Goal: Task Accomplishment & Management: Use online tool/utility

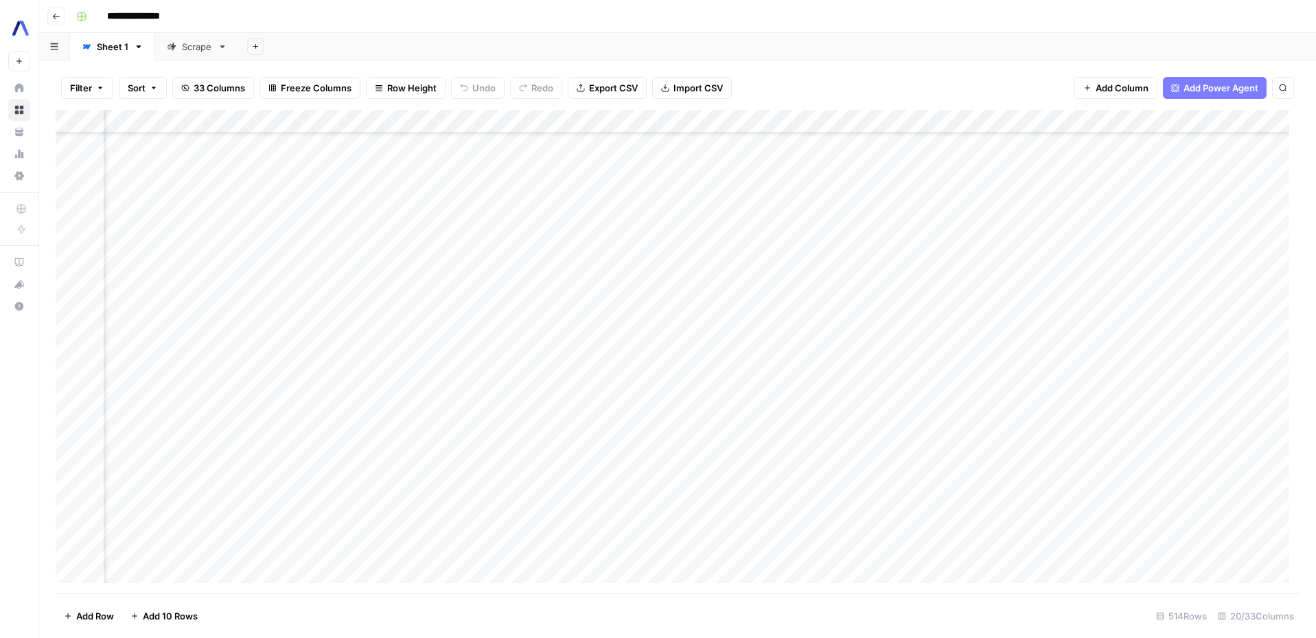
scroll to position [2133, 1504]
click at [1101, 277] on div "Add Column" at bounding box center [678, 351] width 1244 height 483
click at [1192, 273] on div "Add Column" at bounding box center [678, 351] width 1244 height 483
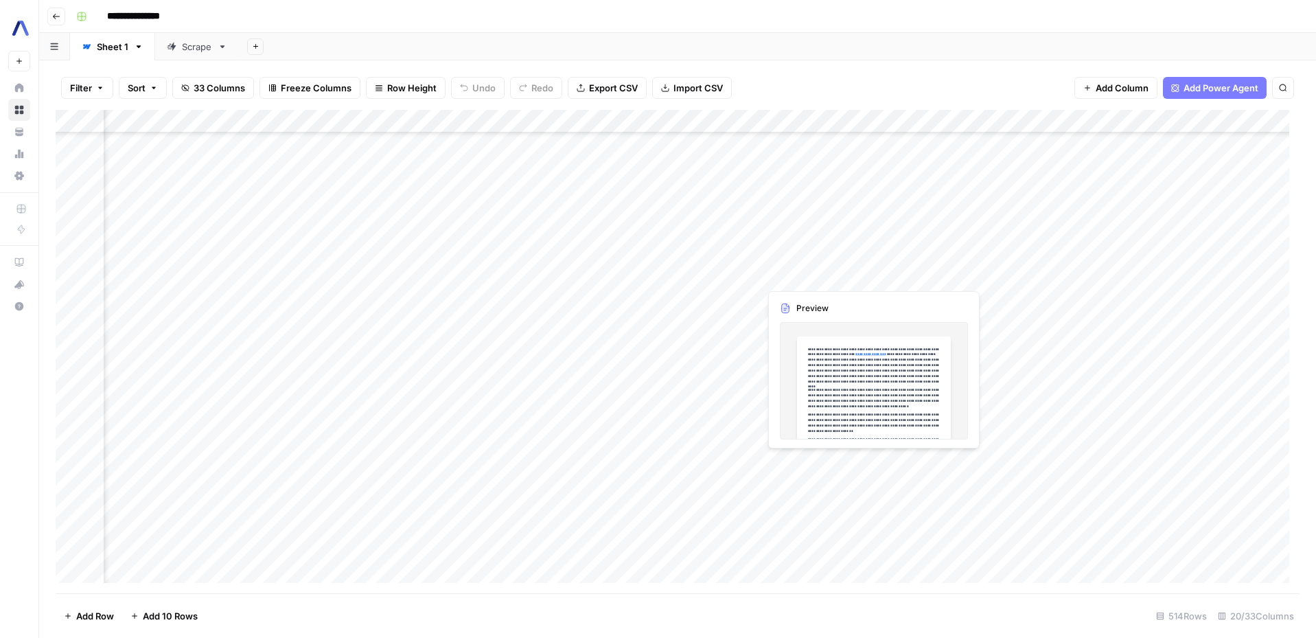
click at [822, 270] on div "Add Column" at bounding box center [678, 351] width 1244 height 483
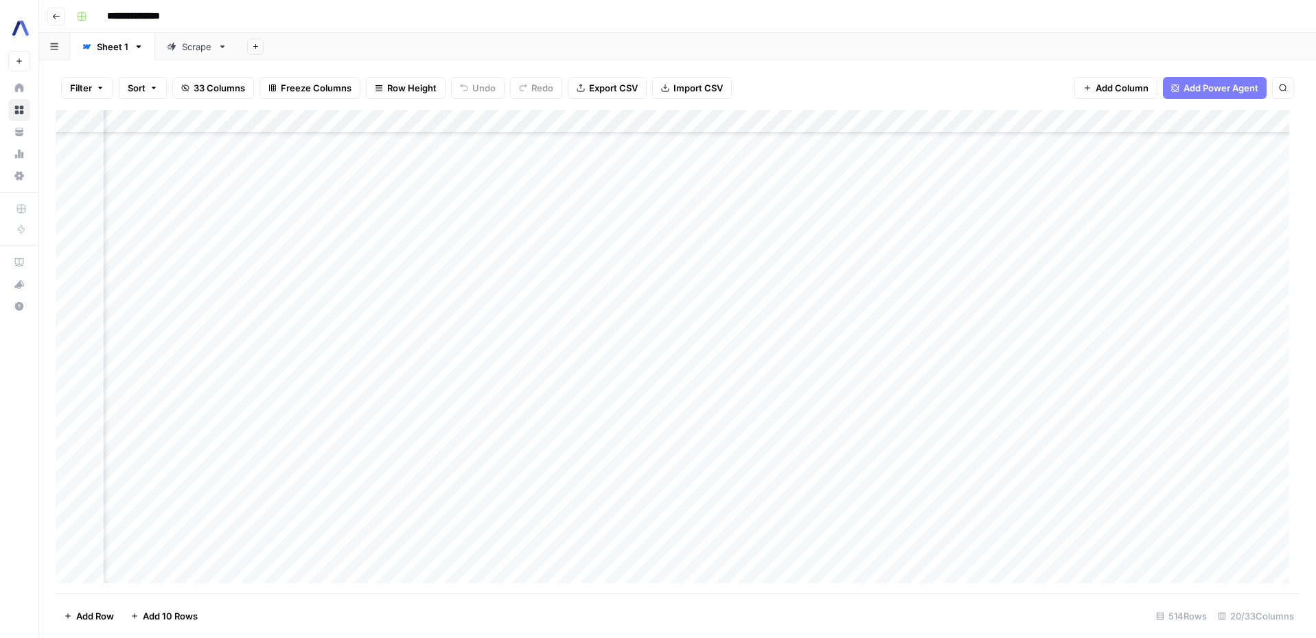
click at [873, 274] on div "Add Column" at bounding box center [678, 351] width 1244 height 483
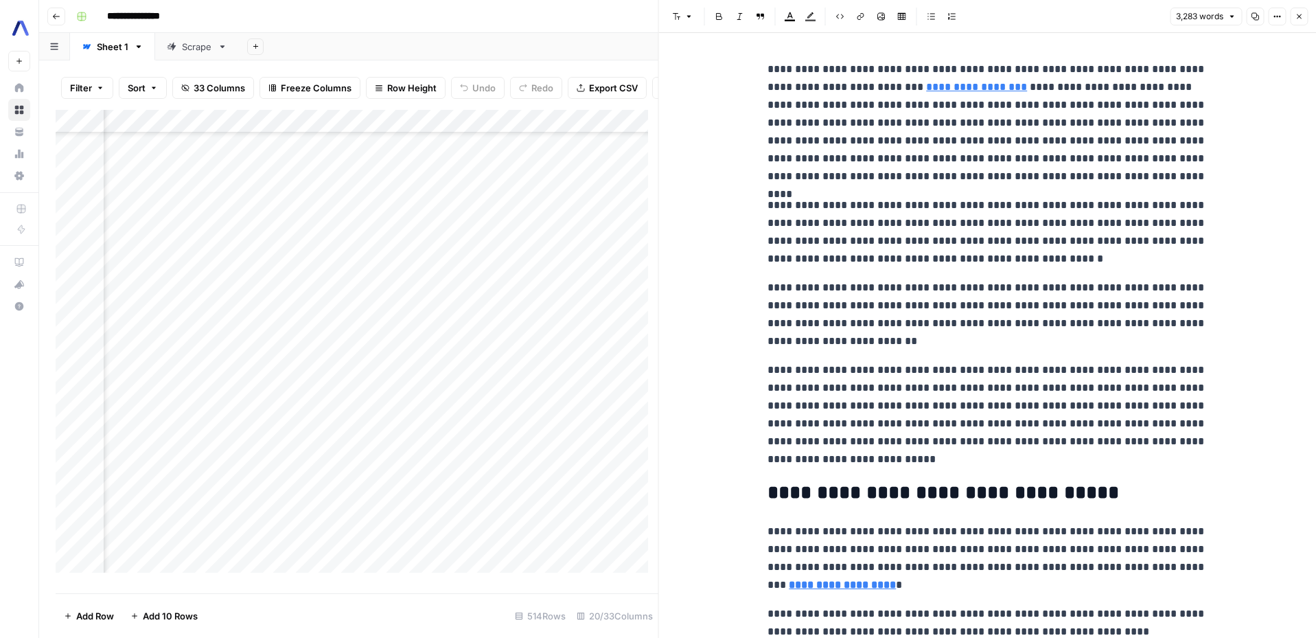
click at [626, 368] on div "Add Column" at bounding box center [357, 346] width 603 height 473
click at [1308, 21] on header "Font style Bold Italic Block quote Text color Highlight color Code block Link I…" at bounding box center [988, 16] width 658 height 33
click at [1302, 22] on button "Close" at bounding box center [1299, 17] width 18 height 18
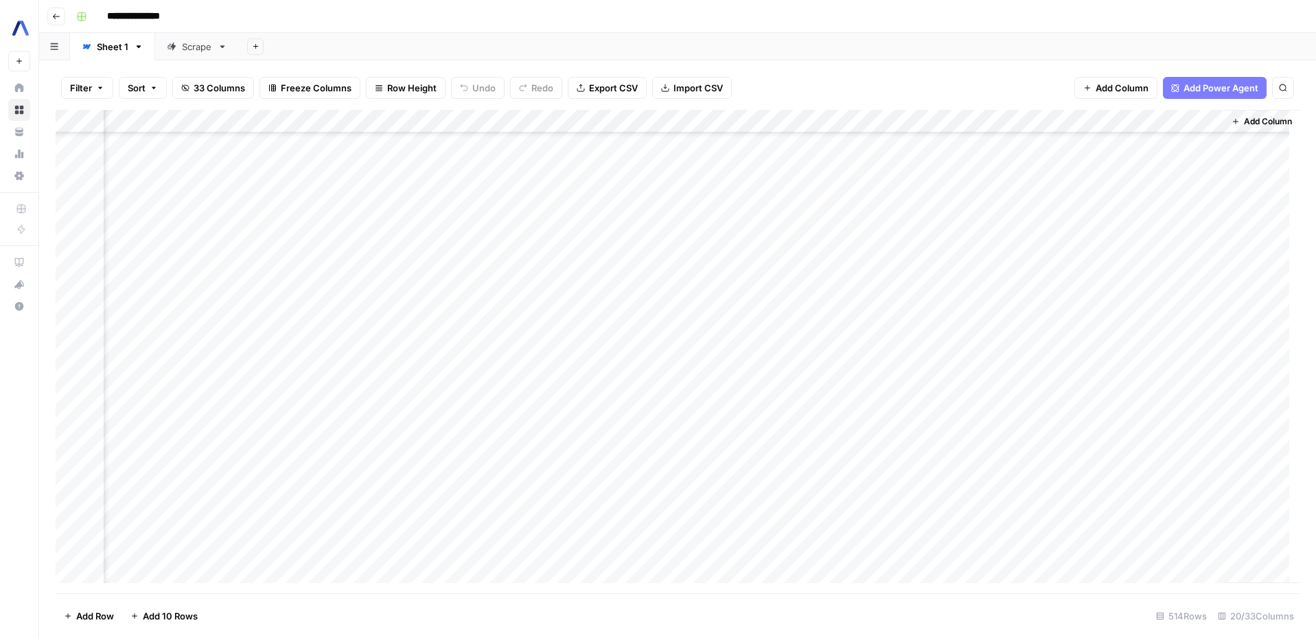
scroll to position [2133, 1504]
click at [1044, 273] on div "Add Column" at bounding box center [678, 351] width 1244 height 483
click at [1195, 270] on div "Add Column" at bounding box center [678, 351] width 1244 height 483
click at [809, 276] on div "Add Column" at bounding box center [678, 351] width 1244 height 483
click at [870, 274] on div "Add Column" at bounding box center [678, 351] width 1244 height 483
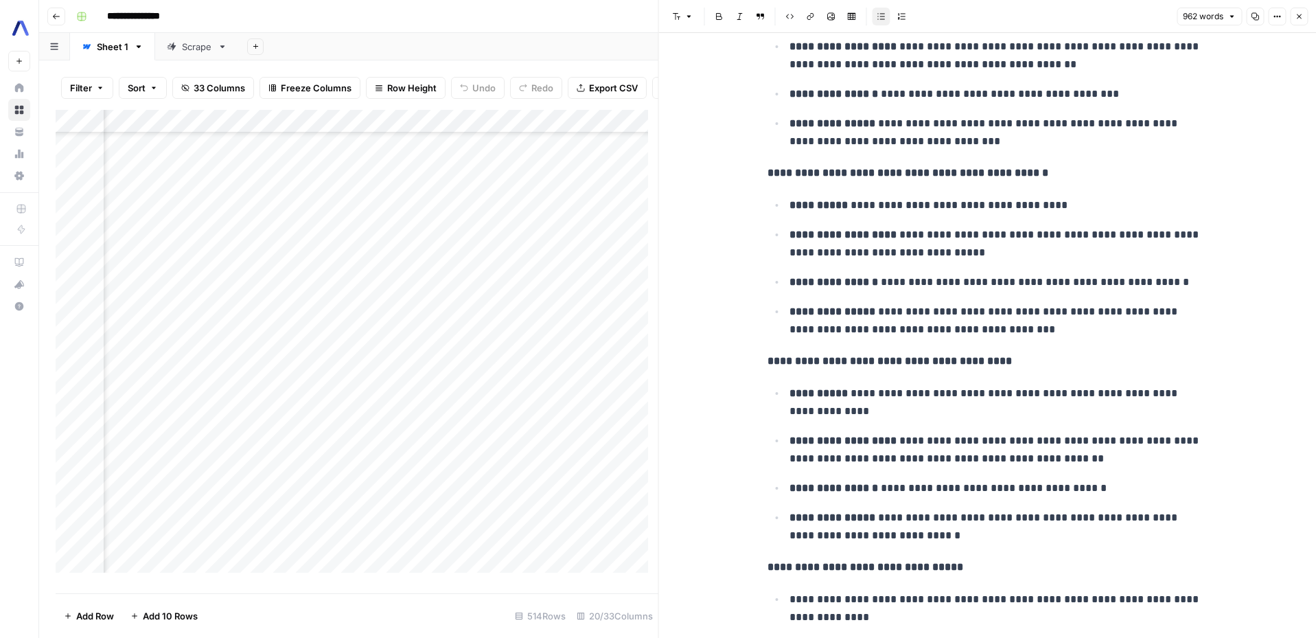
scroll to position [3324, 0]
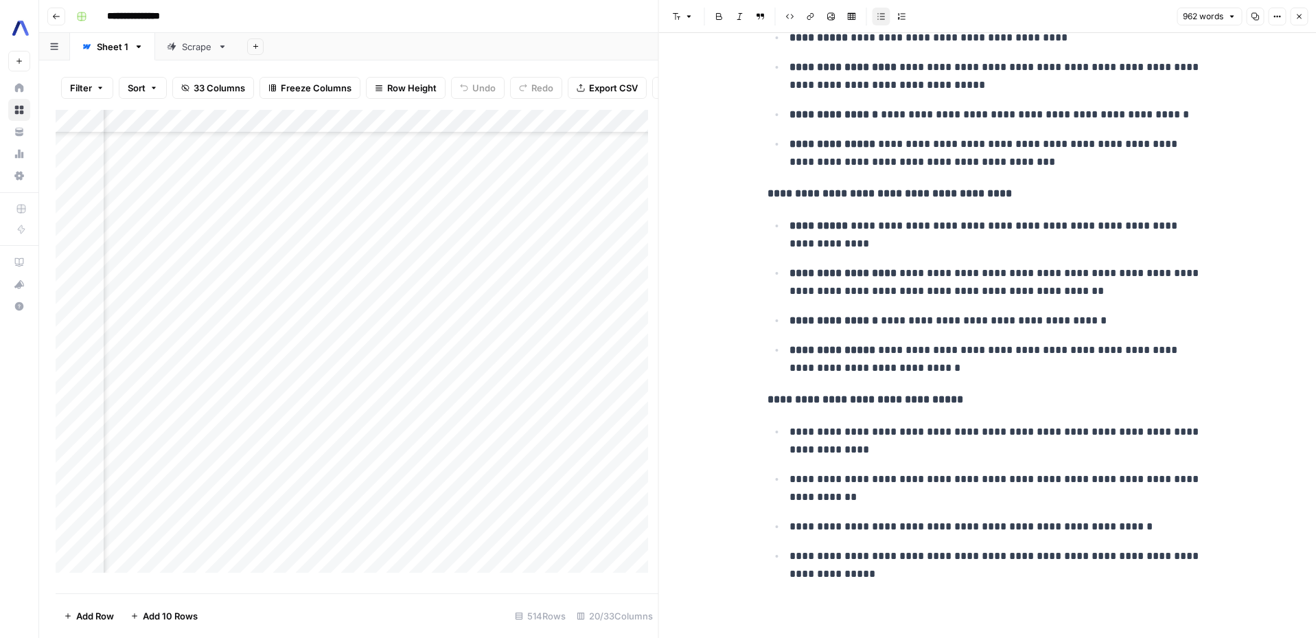
click at [1301, 17] on icon "button" at bounding box center [1299, 16] width 8 height 8
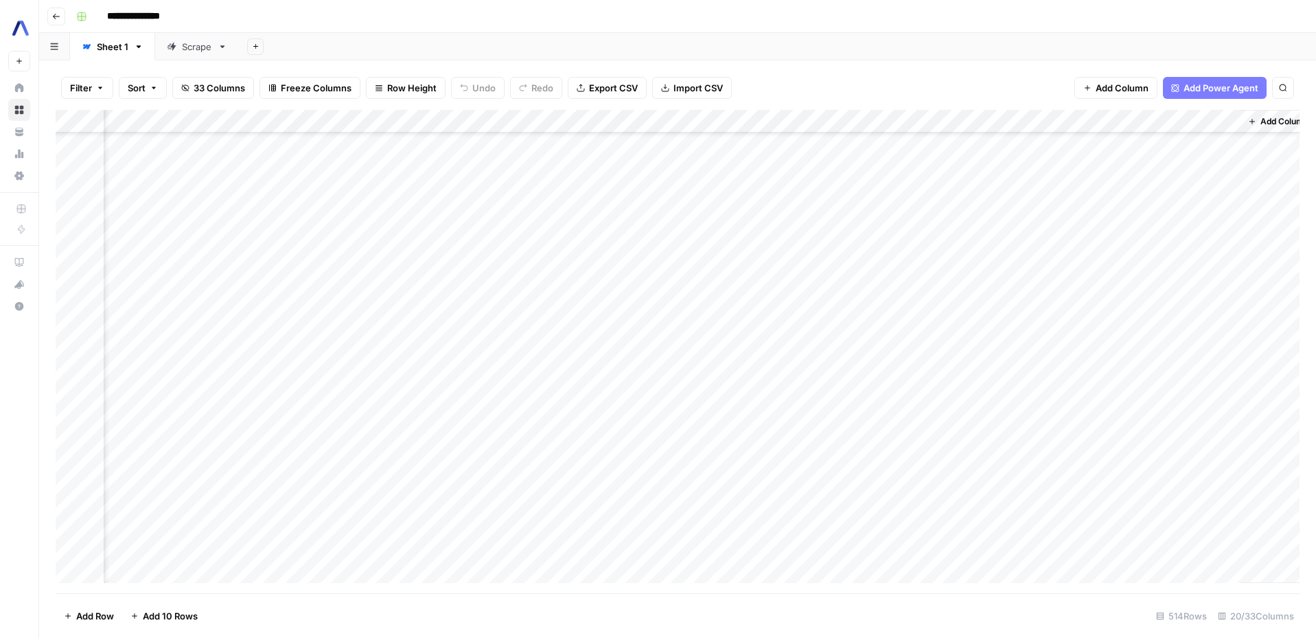
scroll to position [2133, 1488]
click at [393, 270] on div "Add Column" at bounding box center [678, 351] width 1244 height 483
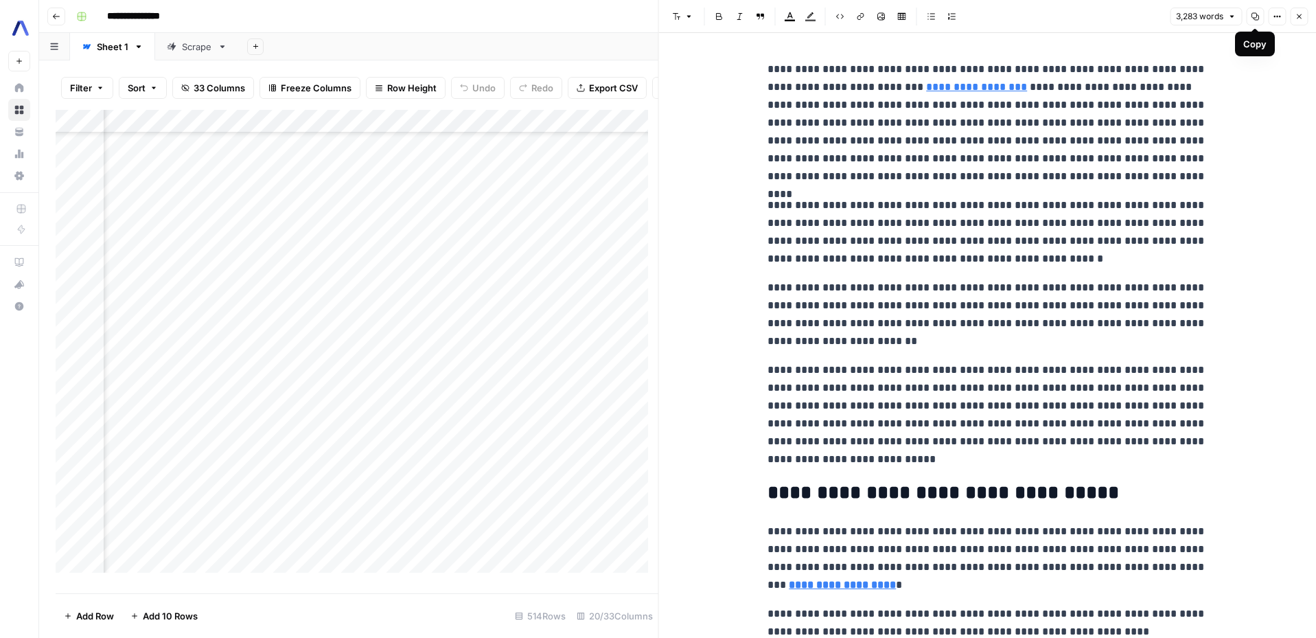
click at [1256, 21] on button "Copy" at bounding box center [1255, 17] width 18 height 18
click at [1252, 22] on button "Copy" at bounding box center [1255, 17] width 18 height 18
click at [1236, 22] on button "3,283 words" at bounding box center [1206, 17] width 72 height 18
click at [1274, 19] on icon "button" at bounding box center [1277, 16] width 8 height 8
click at [1258, 146] on span "Code" at bounding box center [1236, 146] width 66 height 14
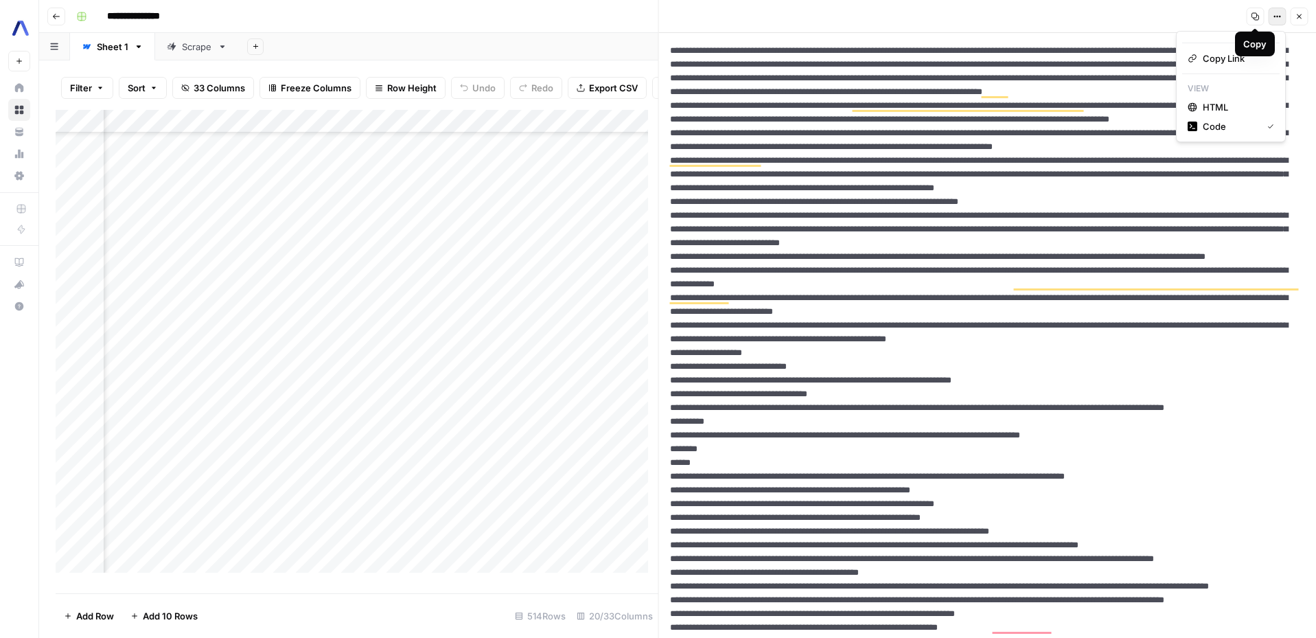
click at [1269, 19] on button "Options" at bounding box center [1277, 17] width 18 height 18
click at [1206, 110] on span "HTML" at bounding box center [1236, 107] width 66 height 14
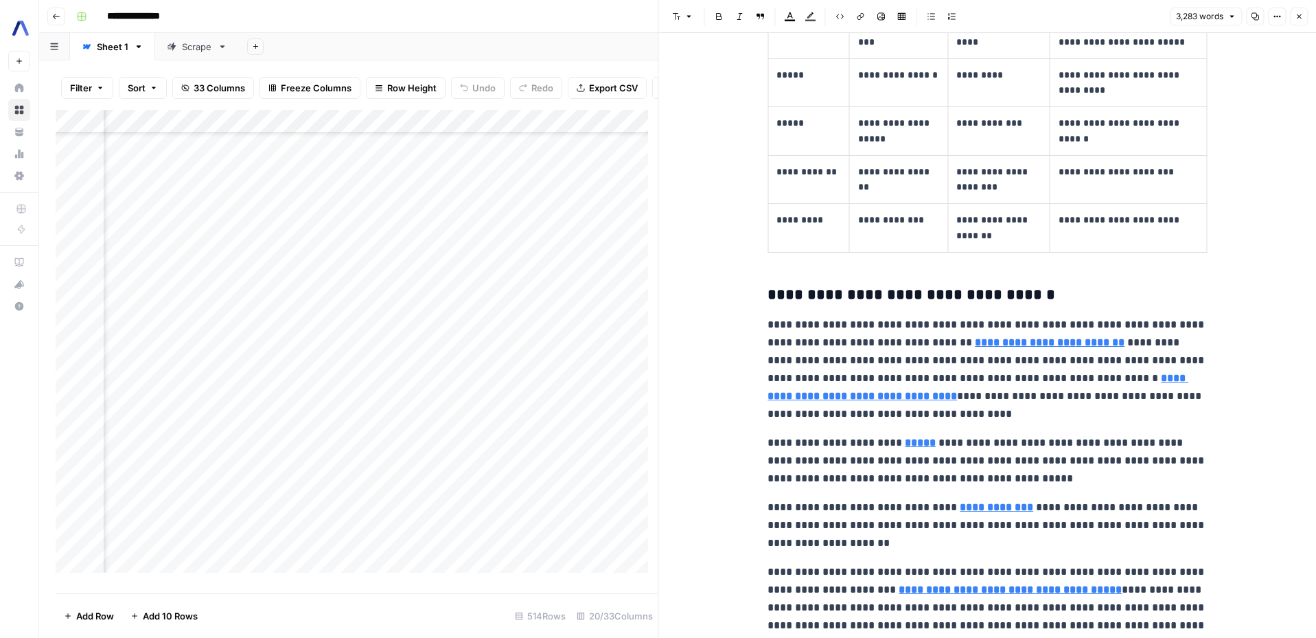
scroll to position [4890, 0]
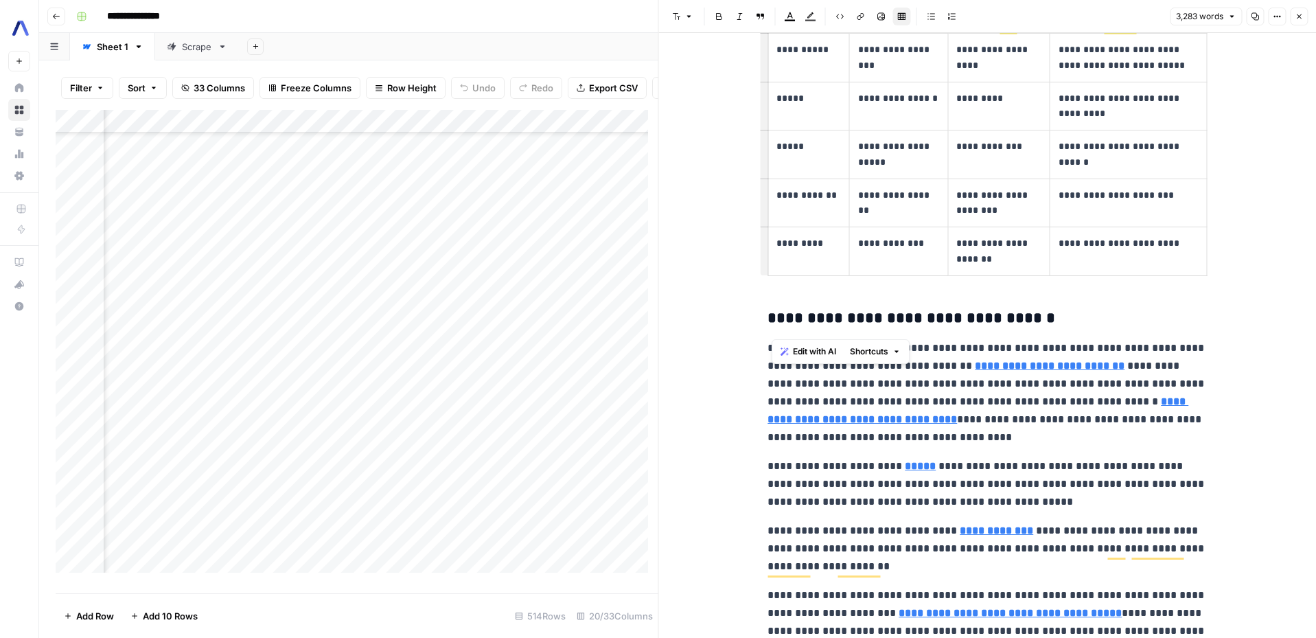
drag, startPoint x: 1101, startPoint y: 395, endPoint x: 719, endPoint y: 143, distance: 457.0
click at [768, 34] on th "**********" at bounding box center [808, 17] width 81 height 33
drag, startPoint x: 757, startPoint y: 125, endPoint x: 1035, endPoint y: 277, distance: 316.1
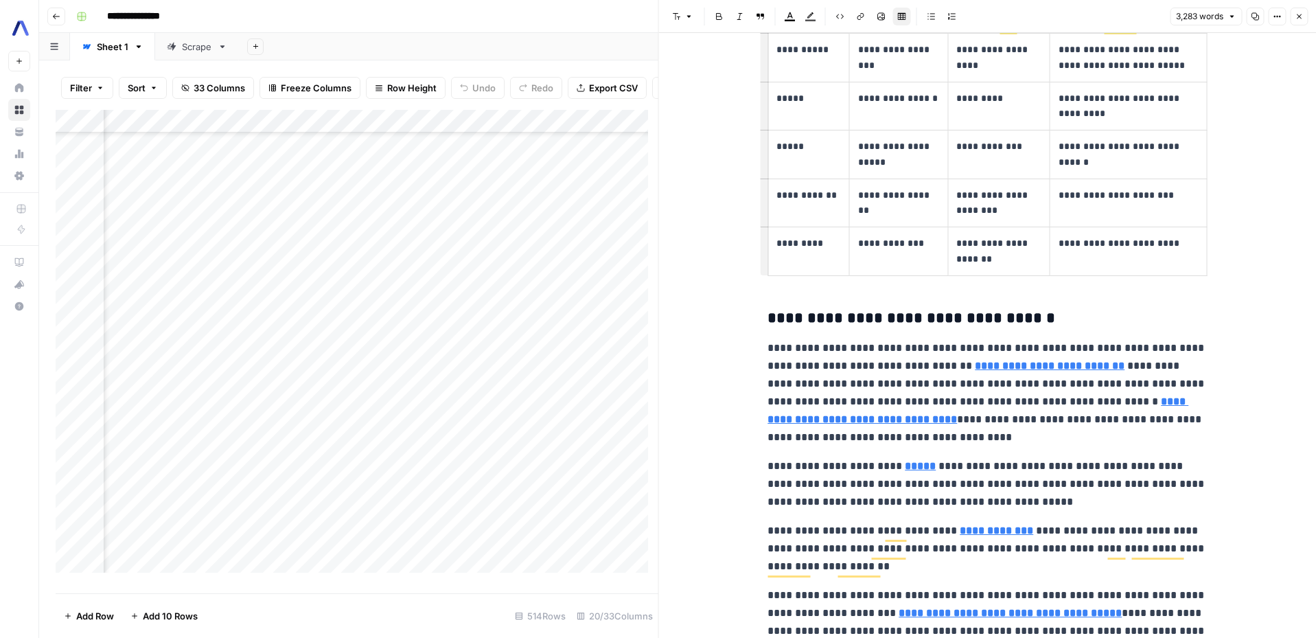
click at [1181, 251] on p "**********" at bounding box center [1128, 243] width 139 height 16
drag, startPoint x: 1168, startPoint y: 421, endPoint x: 865, endPoint y: 318, distance: 320.4
click at [1263, 16] on button "Copy" at bounding box center [1255, 17] width 18 height 18
click at [1222, 16] on span "3,283 words" at bounding box center [1199, 16] width 47 height 12
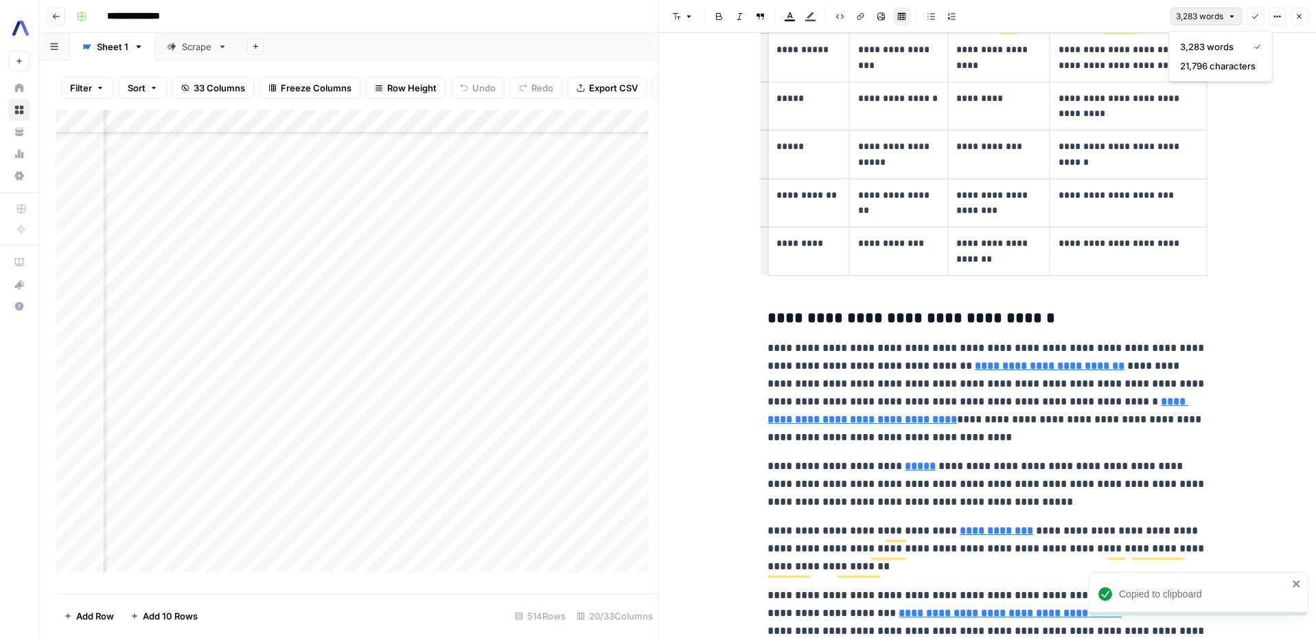
click at [1278, 17] on icon "button" at bounding box center [1277, 16] width 8 height 8
click at [1220, 119] on span "HTML" at bounding box center [1230, 126] width 54 height 14
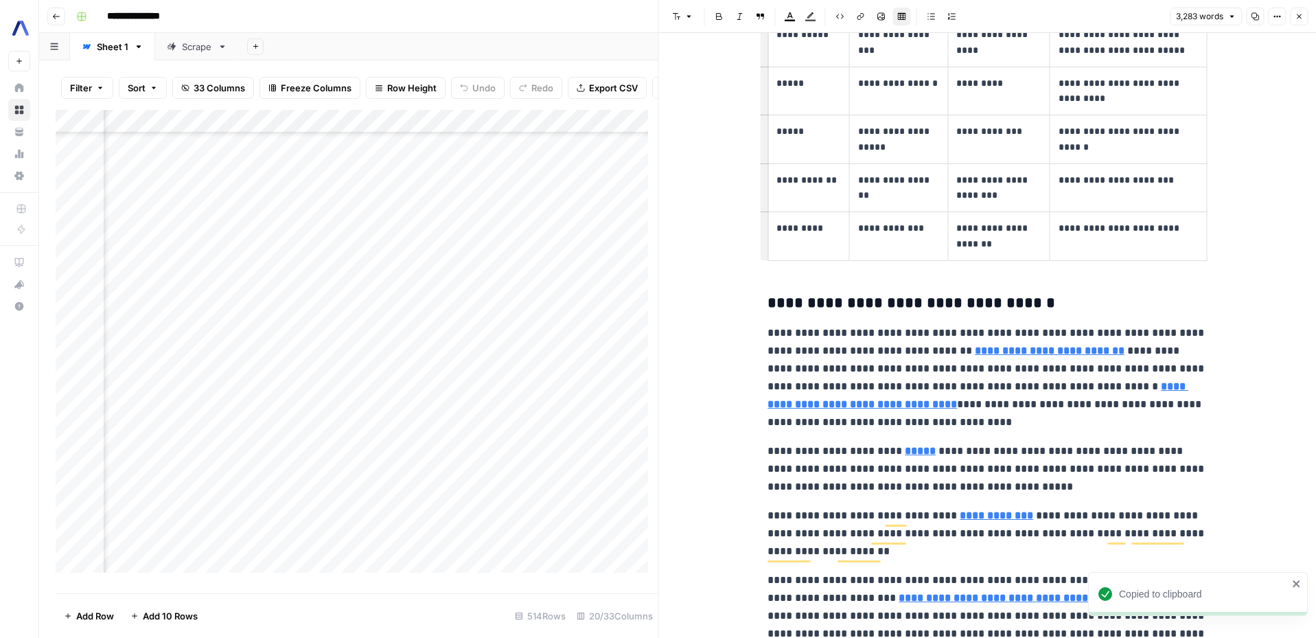
scroll to position [4913, 0]
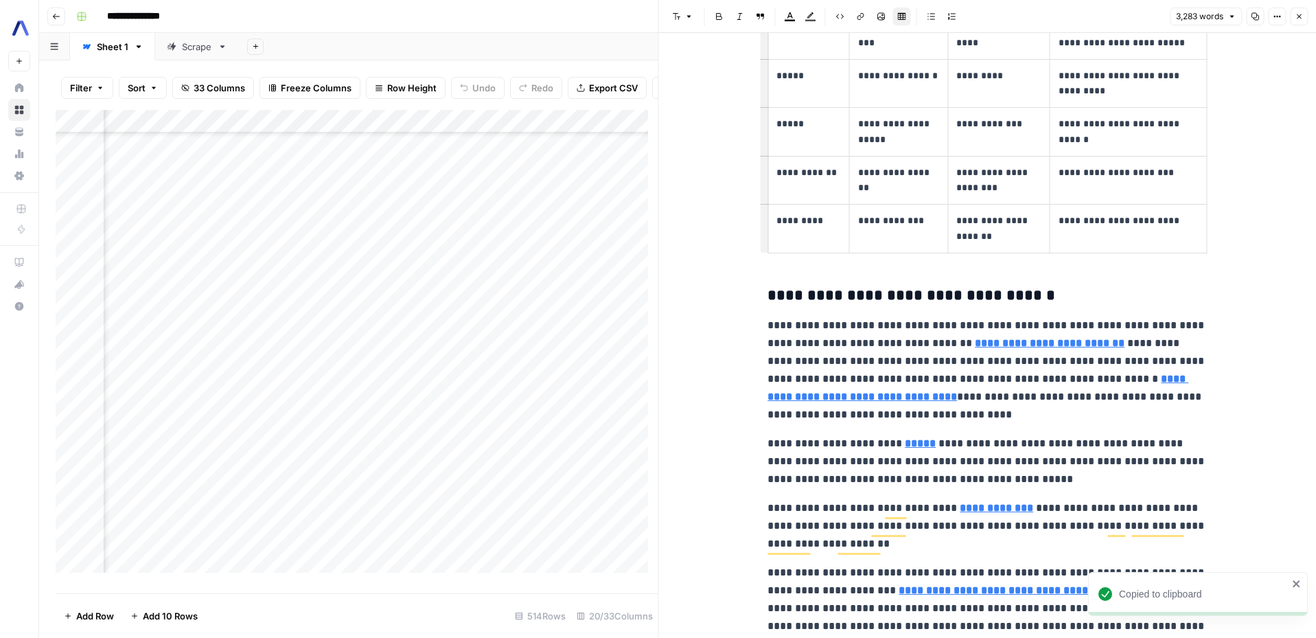
click at [1265, 9] on div "3,283 words Copy Options Close" at bounding box center [1239, 17] width 138 height 18
click at [1258, 17] on icon "button" at bounding box center [1256, 17] width 8 height 8
click at [1255, 19] on icon "button" at bounding box center [1255, 16] width 8 height 8
click at [1271, 17] on button "Options" at bounding box center [1277, 17] width 18 height 18
click at [1208, 131] on span "HTML" at bounding box center [1230, 126] width 54 height 14
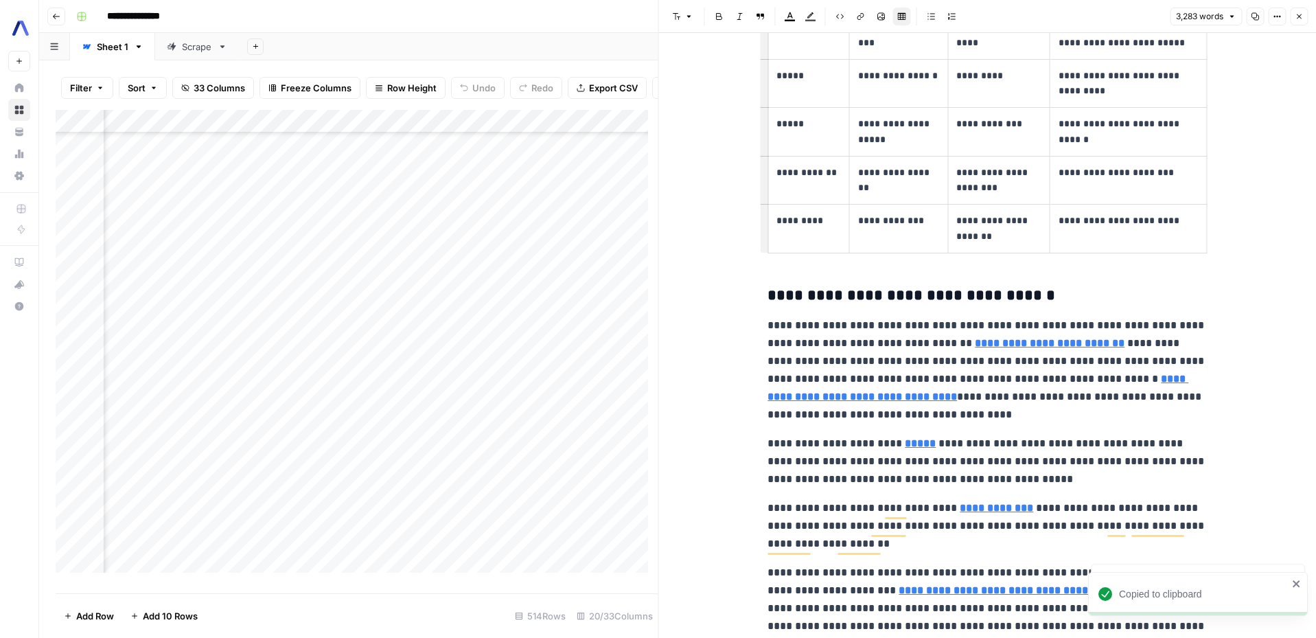
click at [1260, 28] on header "Font style Bold Italic Block quote Text color Highlight color Code block Link I…" at bounding box center [988, 16] width 658 height 33
click at [1254, 13] on icon "button" at bounding box center [1255, 16] width 8 height 8
click at [1274, 20] on icon "button" at bounding box center [1277, 16] width 8 height 8
click at [1217, 140] on span "Code" at bounding box center [1236, 146] width 66 height 14
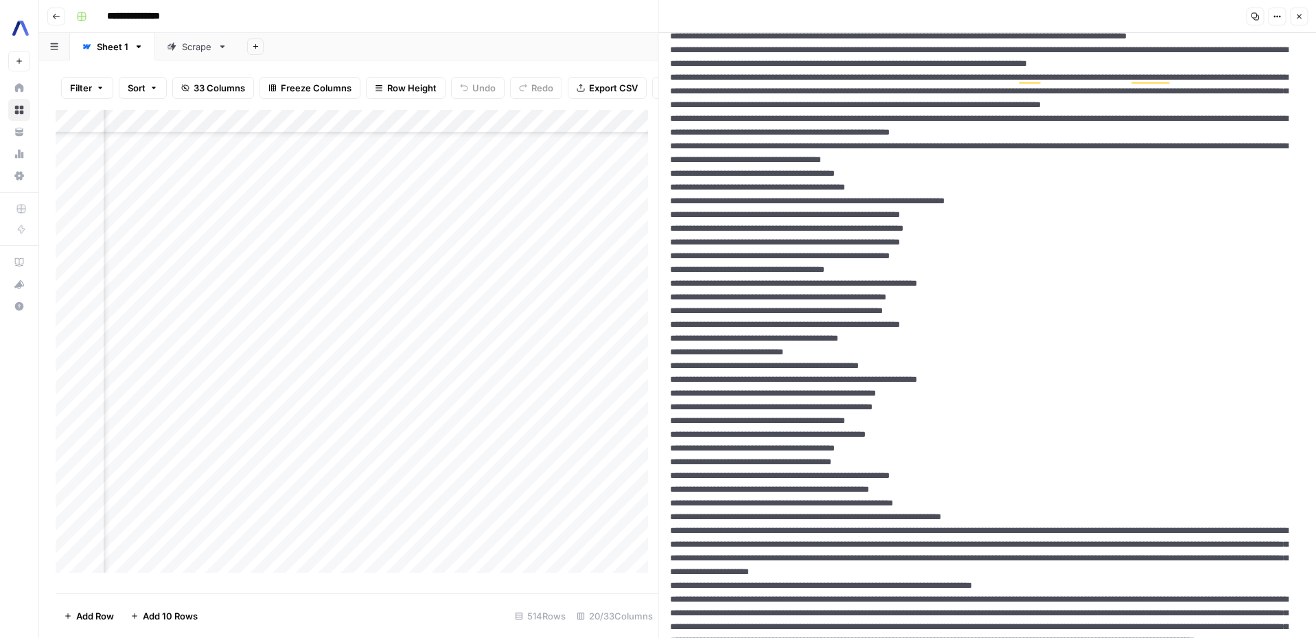
scroll to position [0, 0]
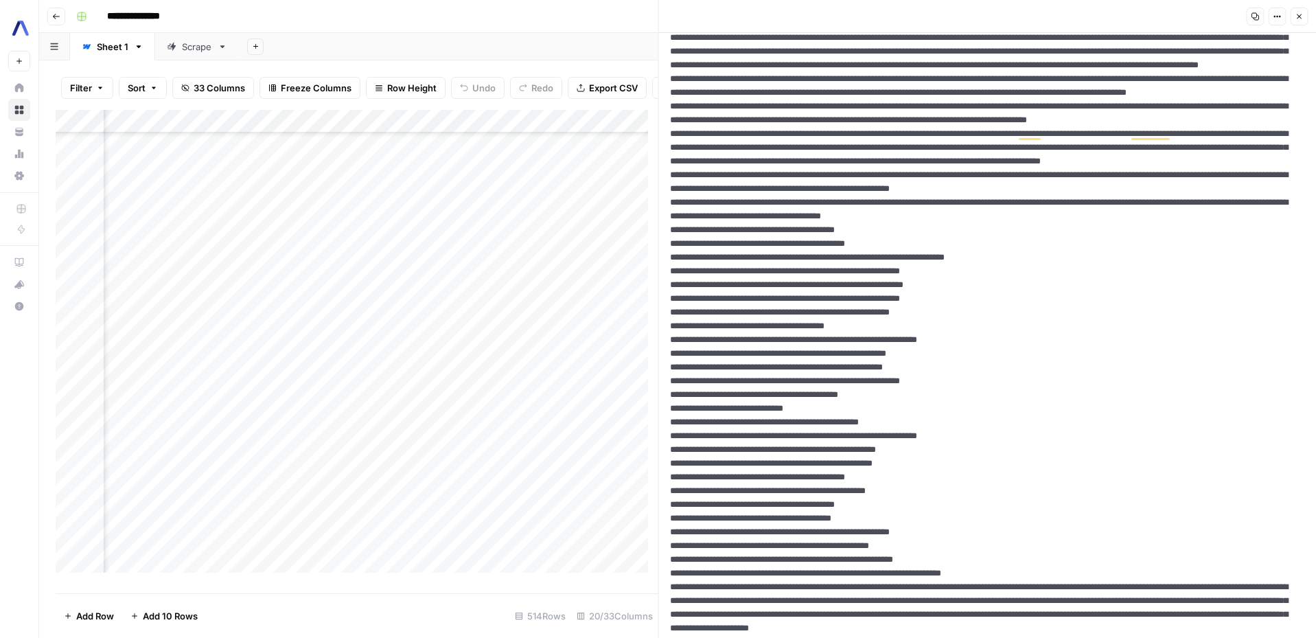
drag, startPoint x: 725, startPoint y: 471, endPoint x: 658, endPoint y: 181, distance: 298.1
click at [658, 181] on div "Copy Options Close New Text" at bounding box center [987, 319] width 658 height 638
